Goal: Information Seeking & Learning: Learn about a topic

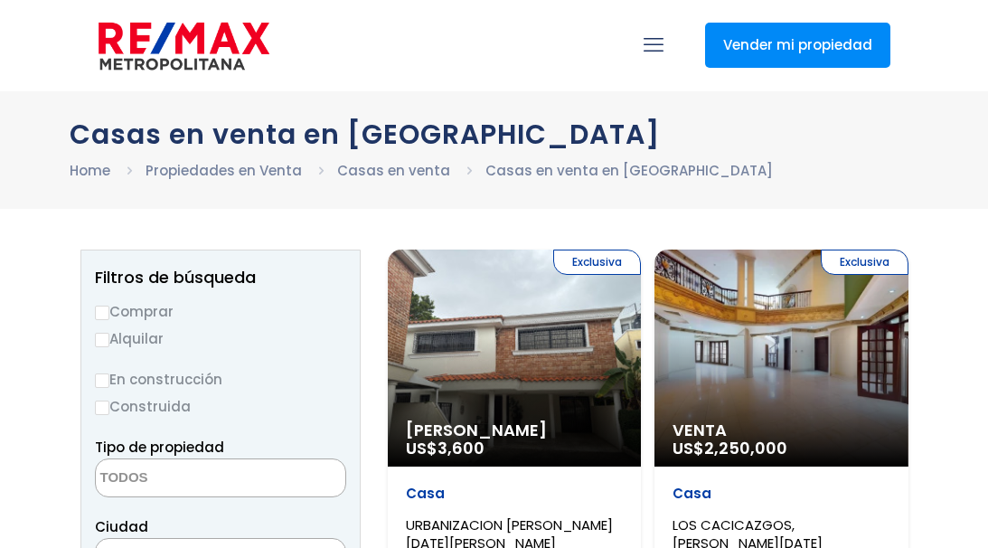
select select
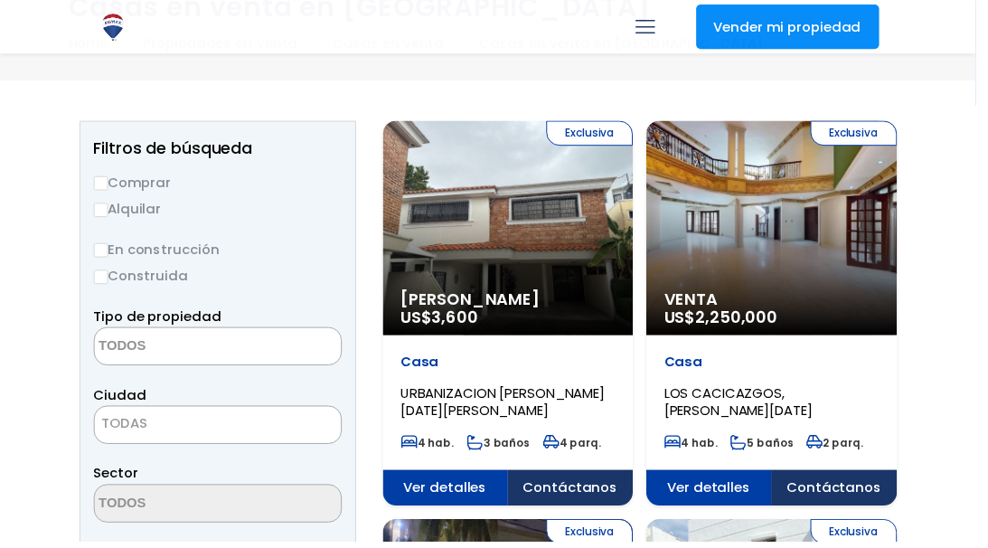
scroll to position [145, 0]
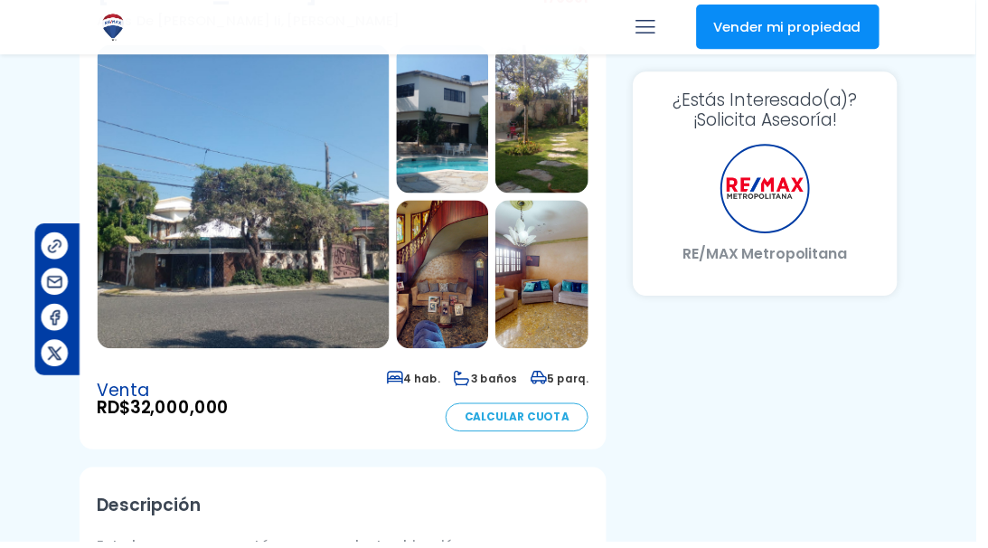
scroll to position [181, 199]
